Goal: Transaction & Acquisition: Purchase product/service

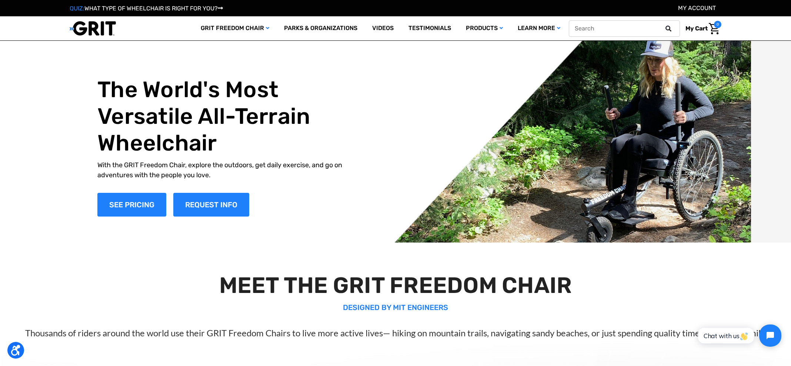
click at [668, 30] on icon at bounding box center [669, 29] width 6 height 6
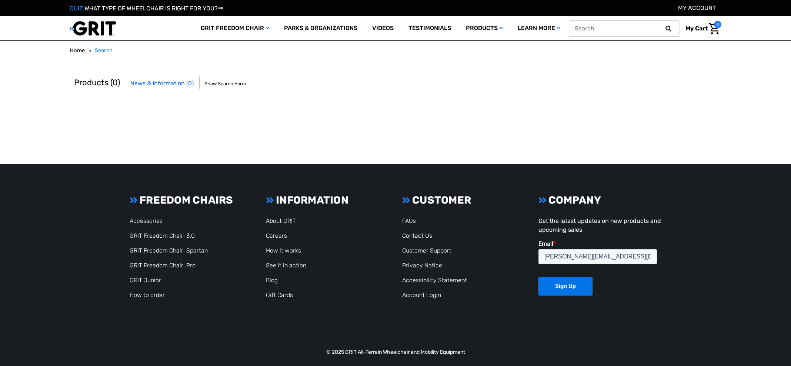
click at [666, 27] on icon at bounding box center [669, 29] width 6 height 6
click at [666, 31] on icon at bounding box center [669, 29] width 6 height 6
click at [660, 27] on input "text" at bounding box center [624, 28] width 111 height 16
type input "steering pegs"
click at [664, 25] on button at bounding box center [671, 28] width 15 height 7
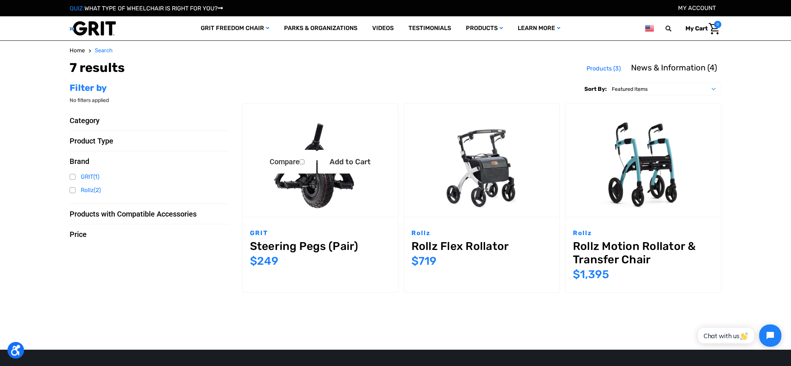
click at [273, 246] on link "Steering Pegs (Pair)" at bounding box center [320, 245] width 141 height 13
